Goal: Find specific page/section: Find specific page/section

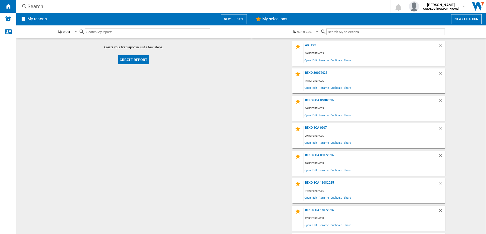
drag, startPoint x: 67, startPoint y: 7, endPoint x: 41, endPoint y: 7, distance: 25.9
click at [41, 7] on div "Search" at bounding box center [201, 6] width 349 height 7
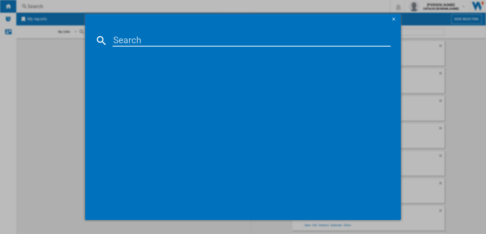
paste input "BBIF22300B"
type input "BBIF22300B"
click at [146, 74] on div "BEKO BBIF22300B BLACK" at bounding box center [246, 73] width 273 height 5
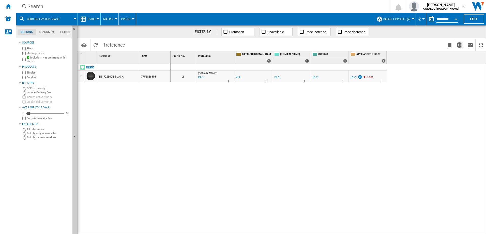
click at [449, 18] on input "**********" at bounding box center [447, 20] width 22 height 5
click at [412, 17] on md-menu "Default profile (4) Default profile (4) "Hotpoint Weekly SOA BID" (3) BEKO SOA …" at bounding box center [395, 19] width 42 height 13
click at [410, 21] on button "Default profile (4)" at bounding box center [398, 19] width 30 height 13
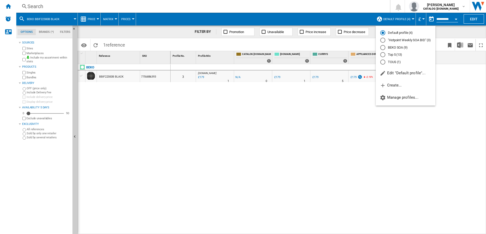
click at [397, 48] on md-radio-button "BEKO SOA (9)" at bounding box center [405, 47] width 51 height 5
